Goal: Find contact information: Find contact information

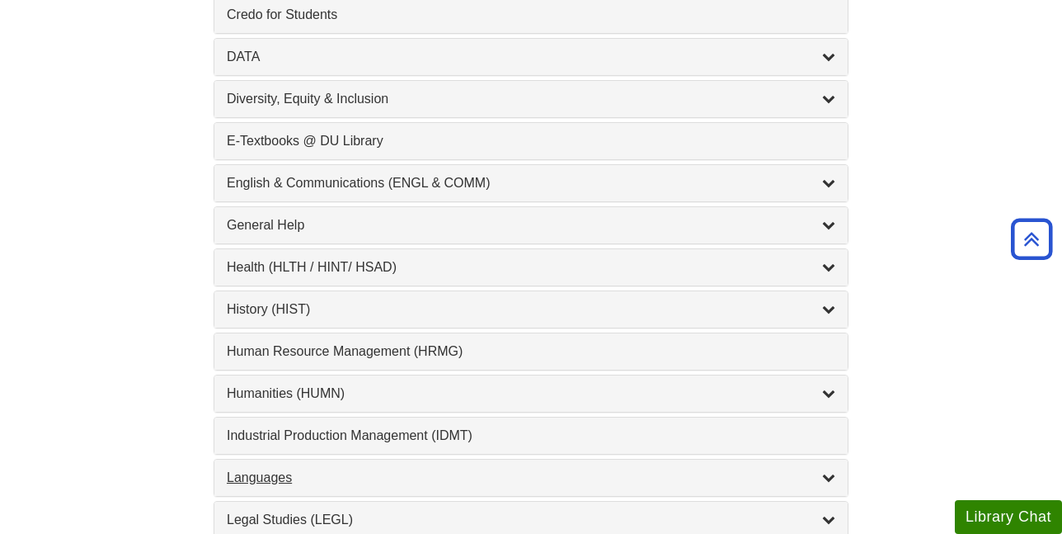
scroll to position [1072, 0]
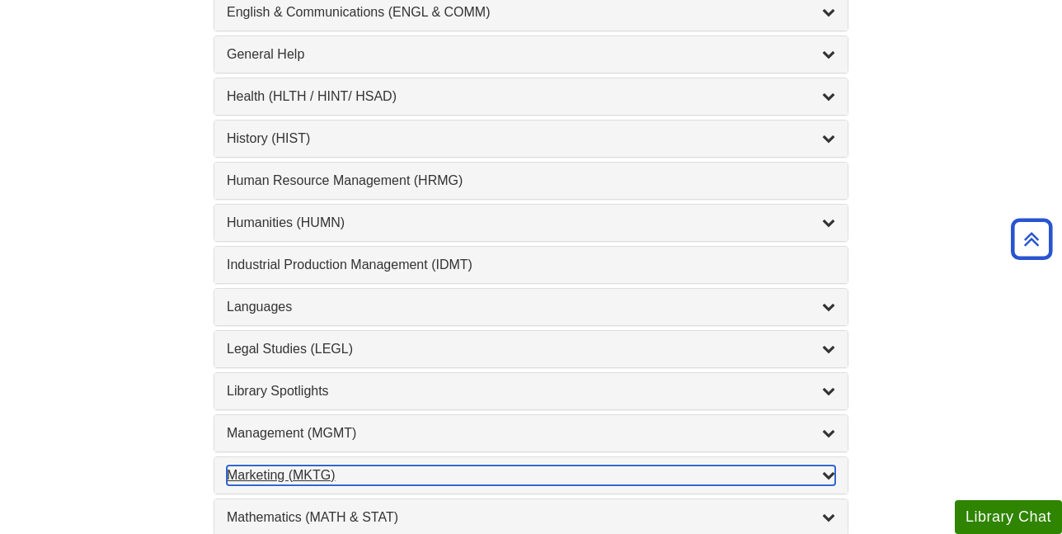
click at [297, 478] on div "Marketing (MKTG) , 4 guides" at bounding box center [531, 475] width 609 height 20
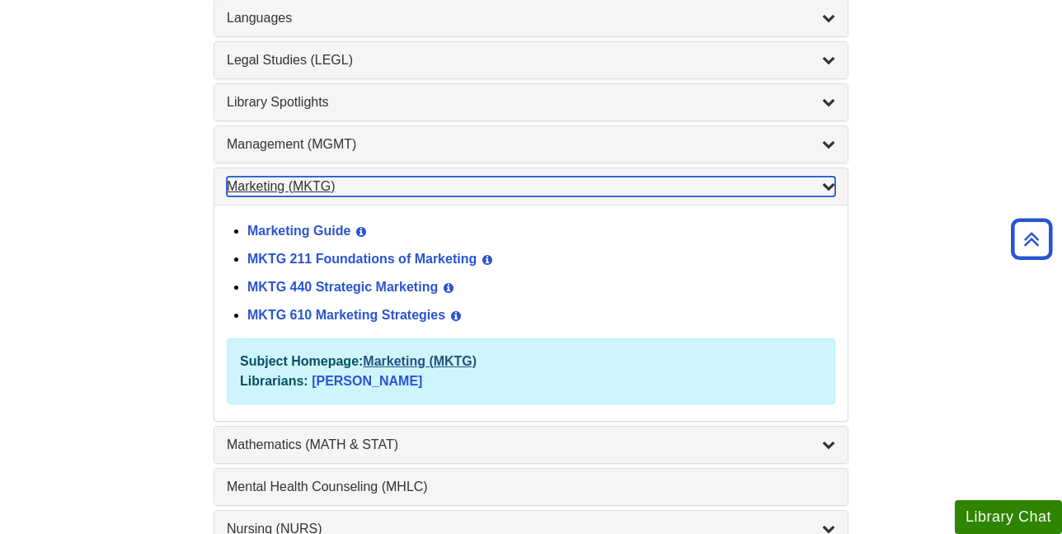
scroll to position [1402, 0]
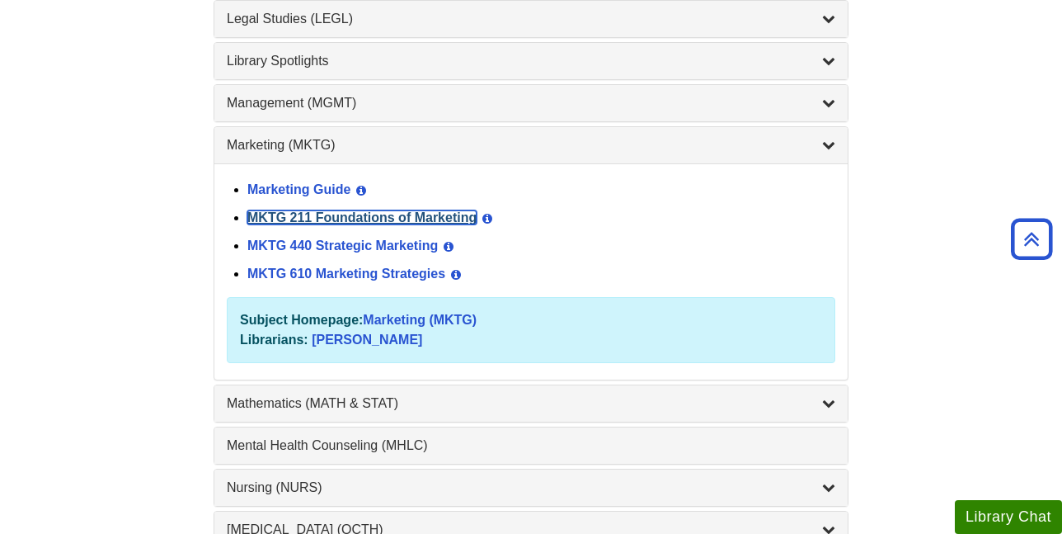
click at [381, 213] on link "MKTG 211 Foundations of Marketing" at bounding box center [361, 217] width 229 height 14
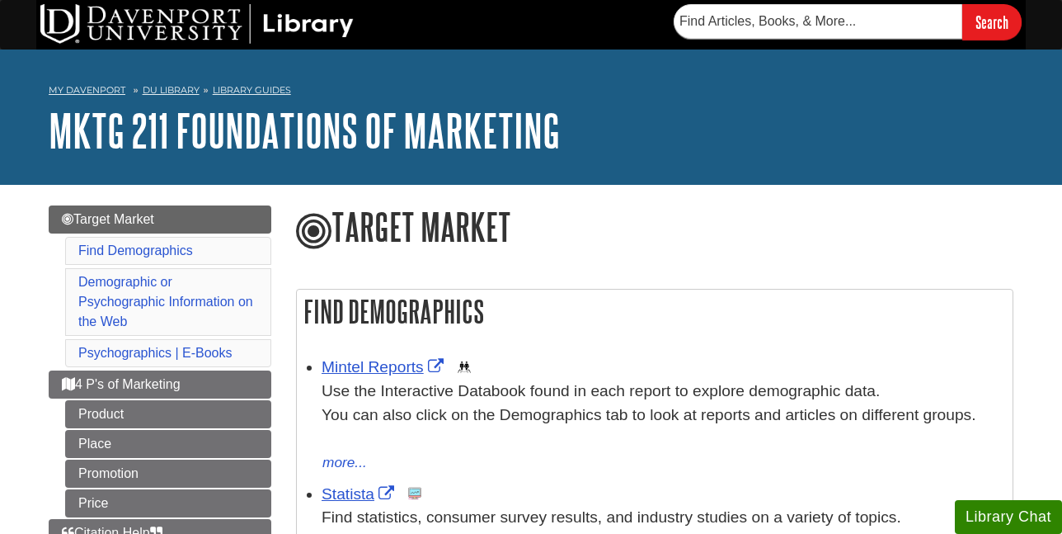
scroll to position [165, 0]
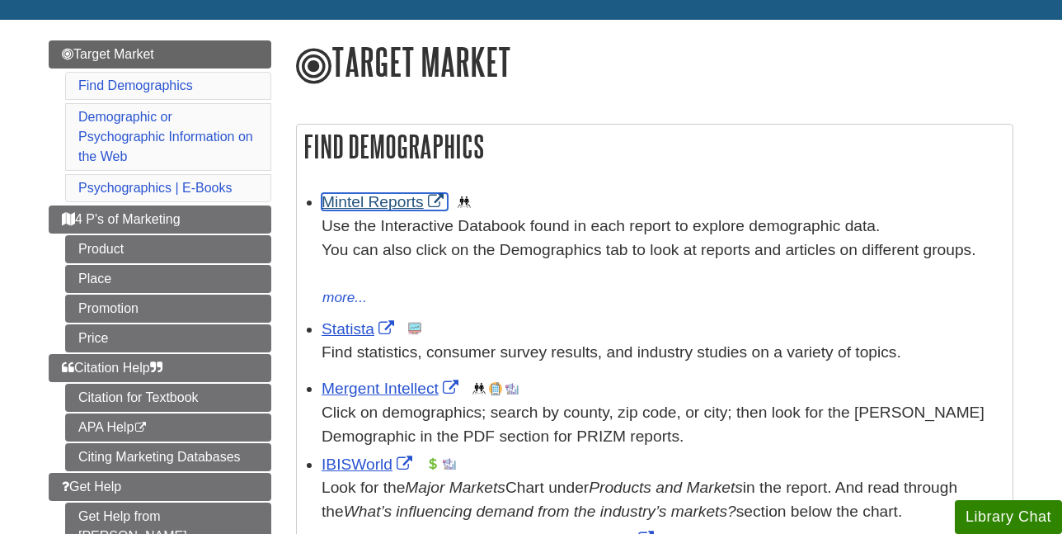
click at [388, 200] on link "Mintel Reports" at bounding box center [385, 201] width 126 height 17
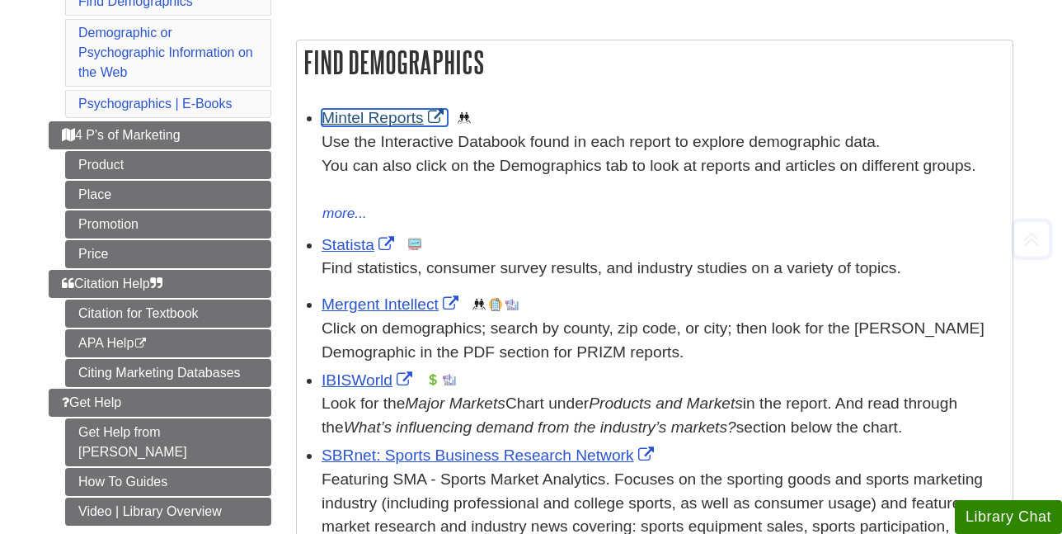
scroll to position [330, 0]
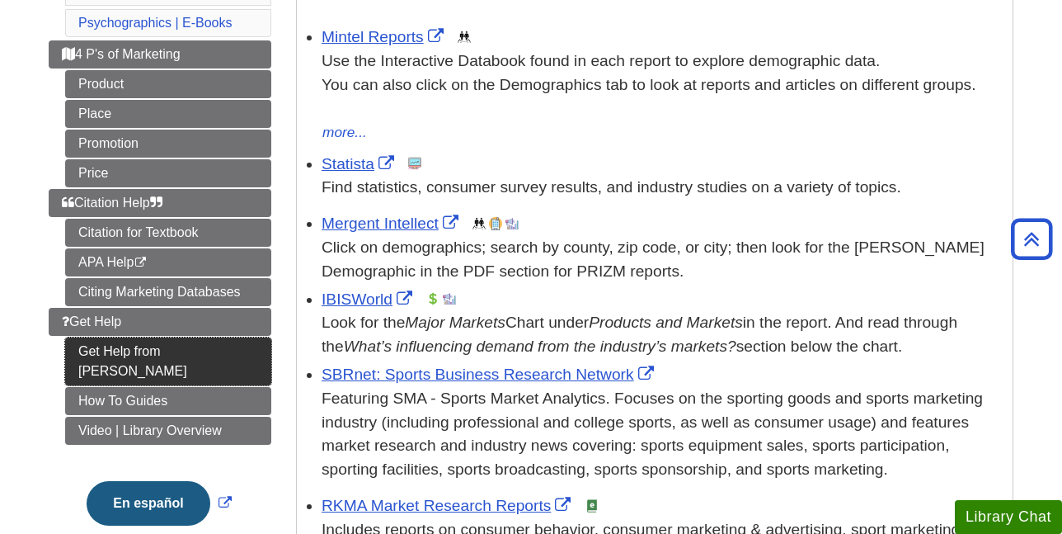
click at [196, 355] on link "Get Help from Emily" at bounding box center [168, 361] width 206 height 48
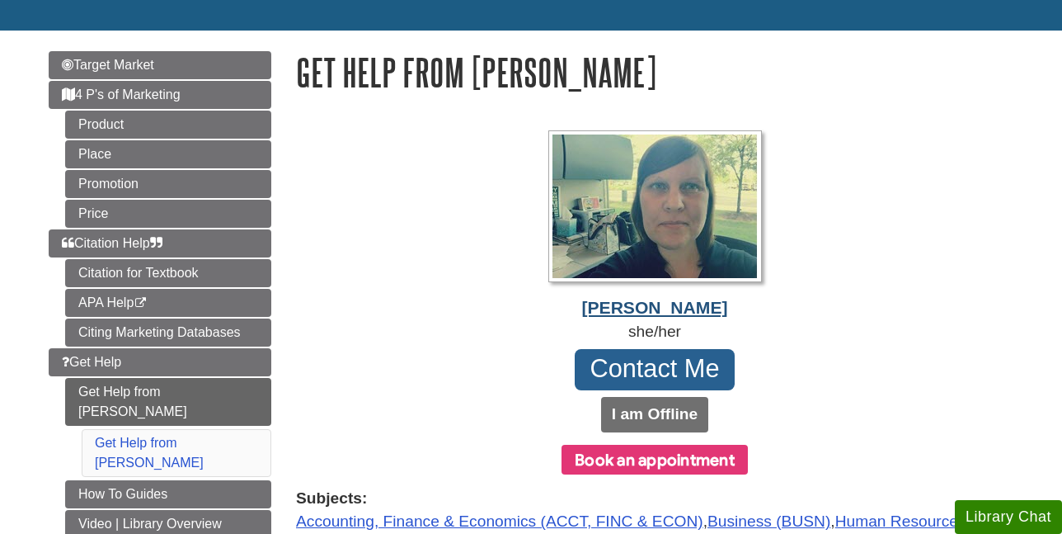
scroll to position [165, 0]
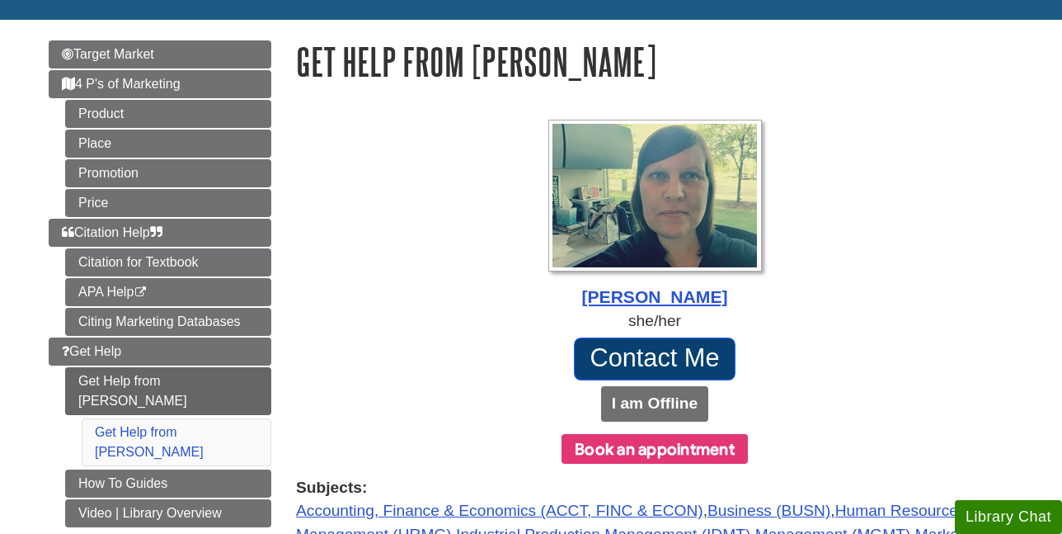
click at [690, 350] on link "Contact Me" at bounding box center [655, 358] width 162 height 43
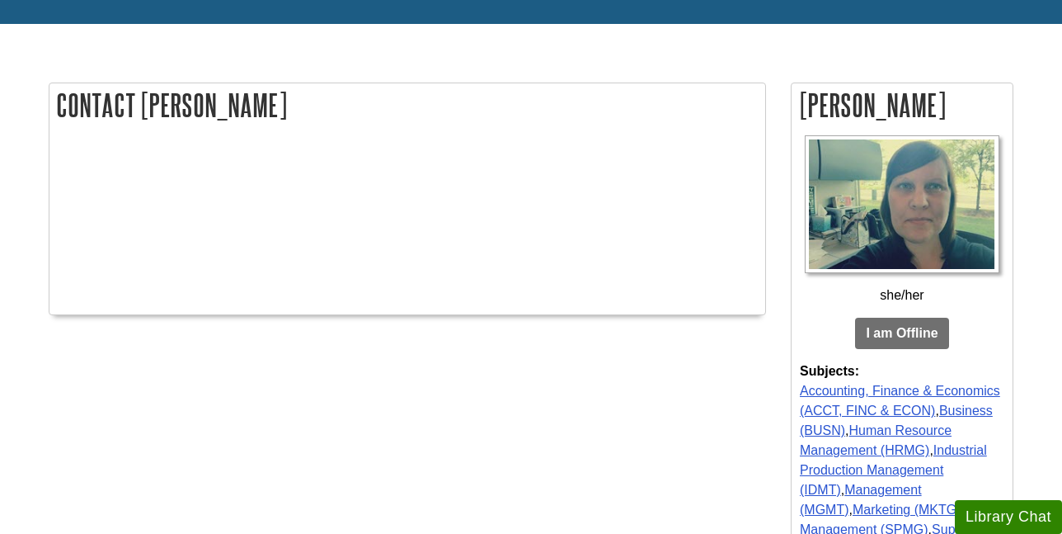
scroll to position [247, 0]
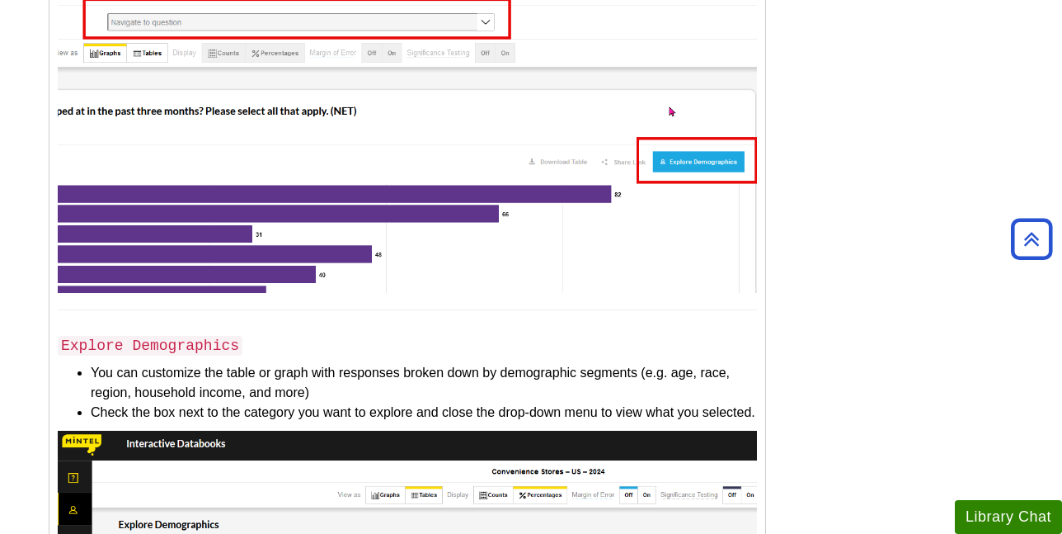
scroll to position [3140, 0]
